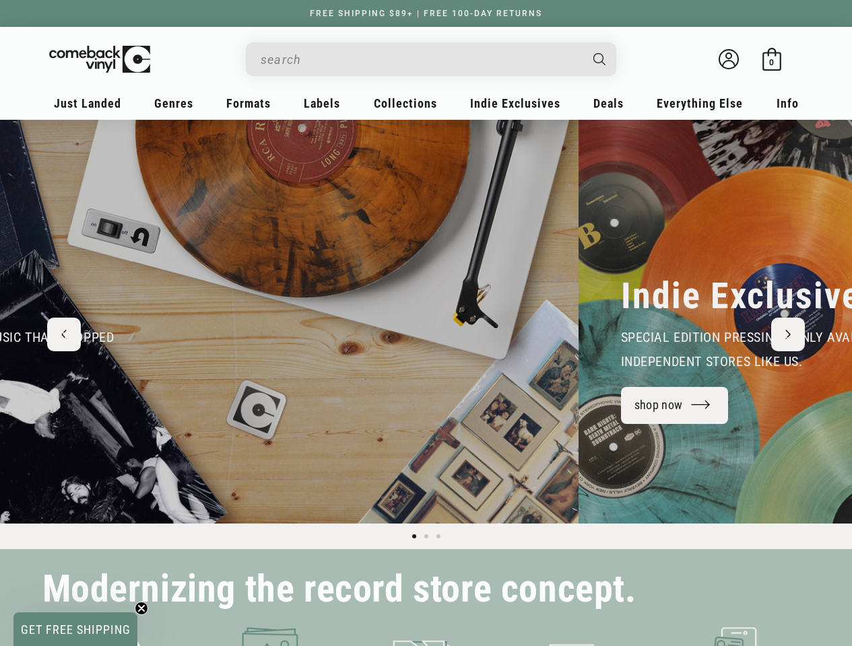
scroll to position [0, 516]
